Goal: Subscribe to service/newsletter

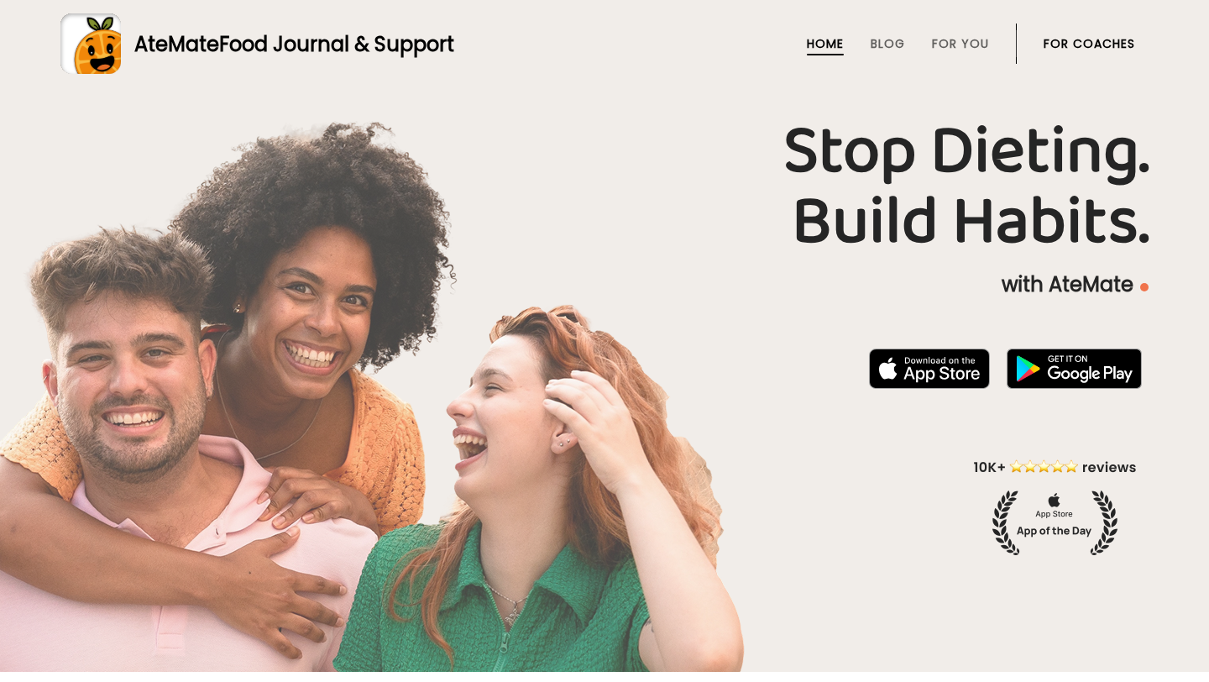
click at [1060, 41] on link "For Coaches" at bounding box center [1088, 43] width 91 height 13
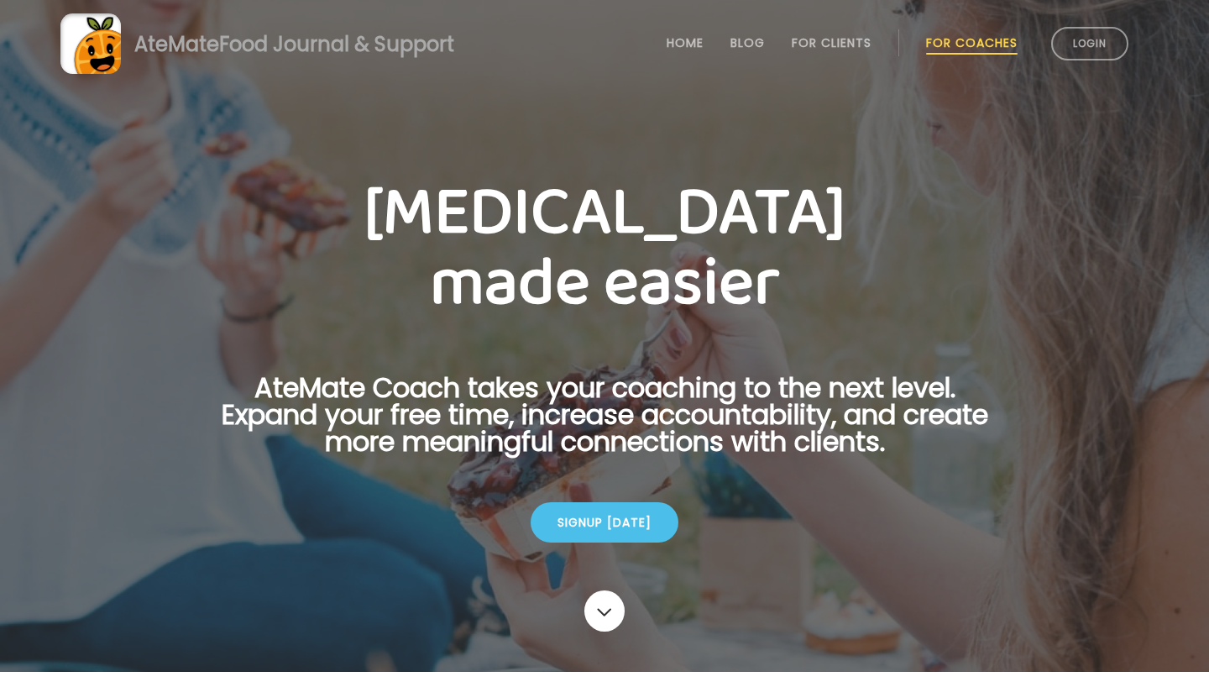
click at [642, 526] on div "Signup today" at bounding box center [604, 522] width 148 height 40
